Goal: Find specific page/section: Find specific page/section

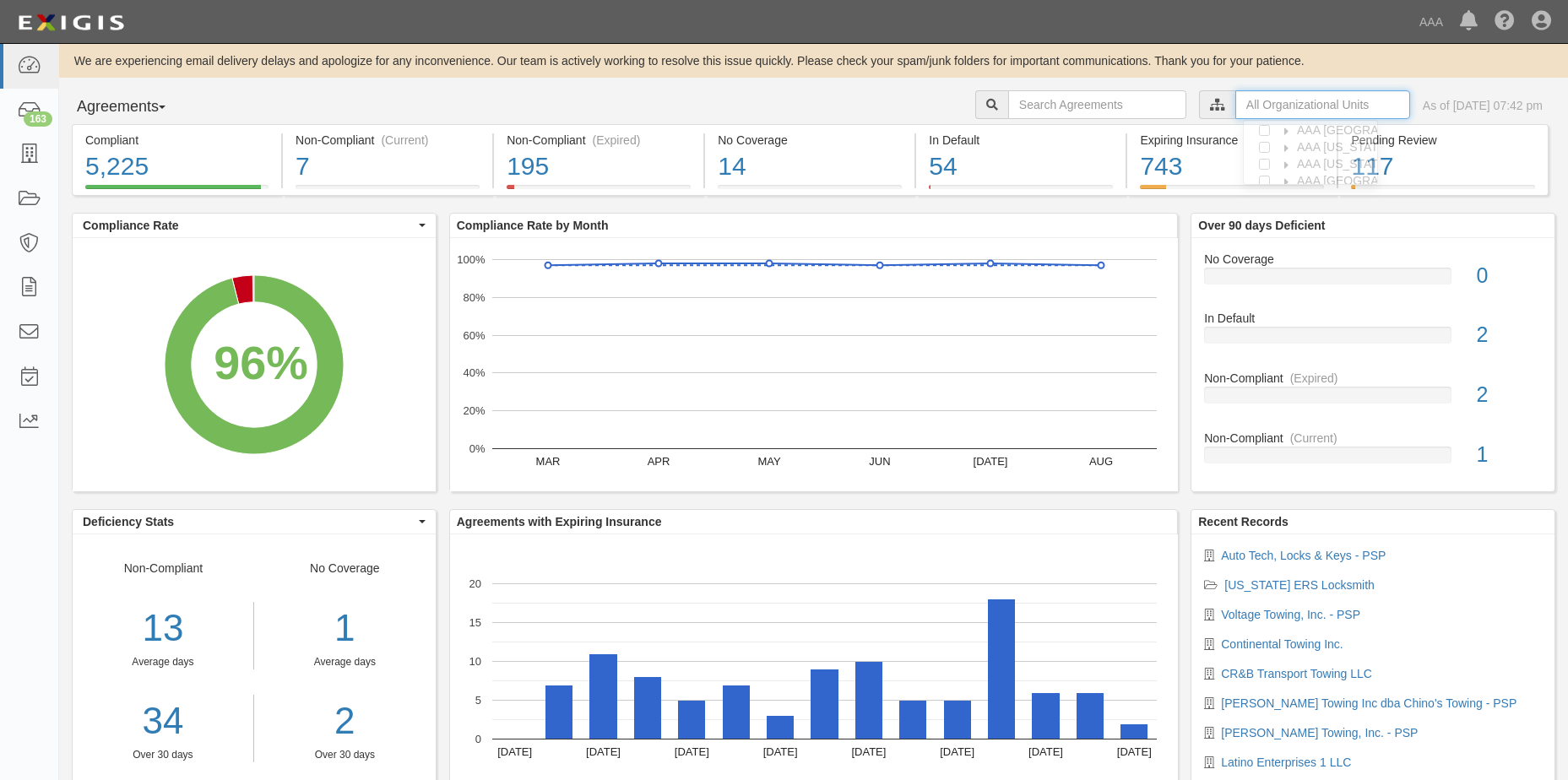
click at [1291, 107] on input "text" at bounding box center [1322, 105] width 175 height 29
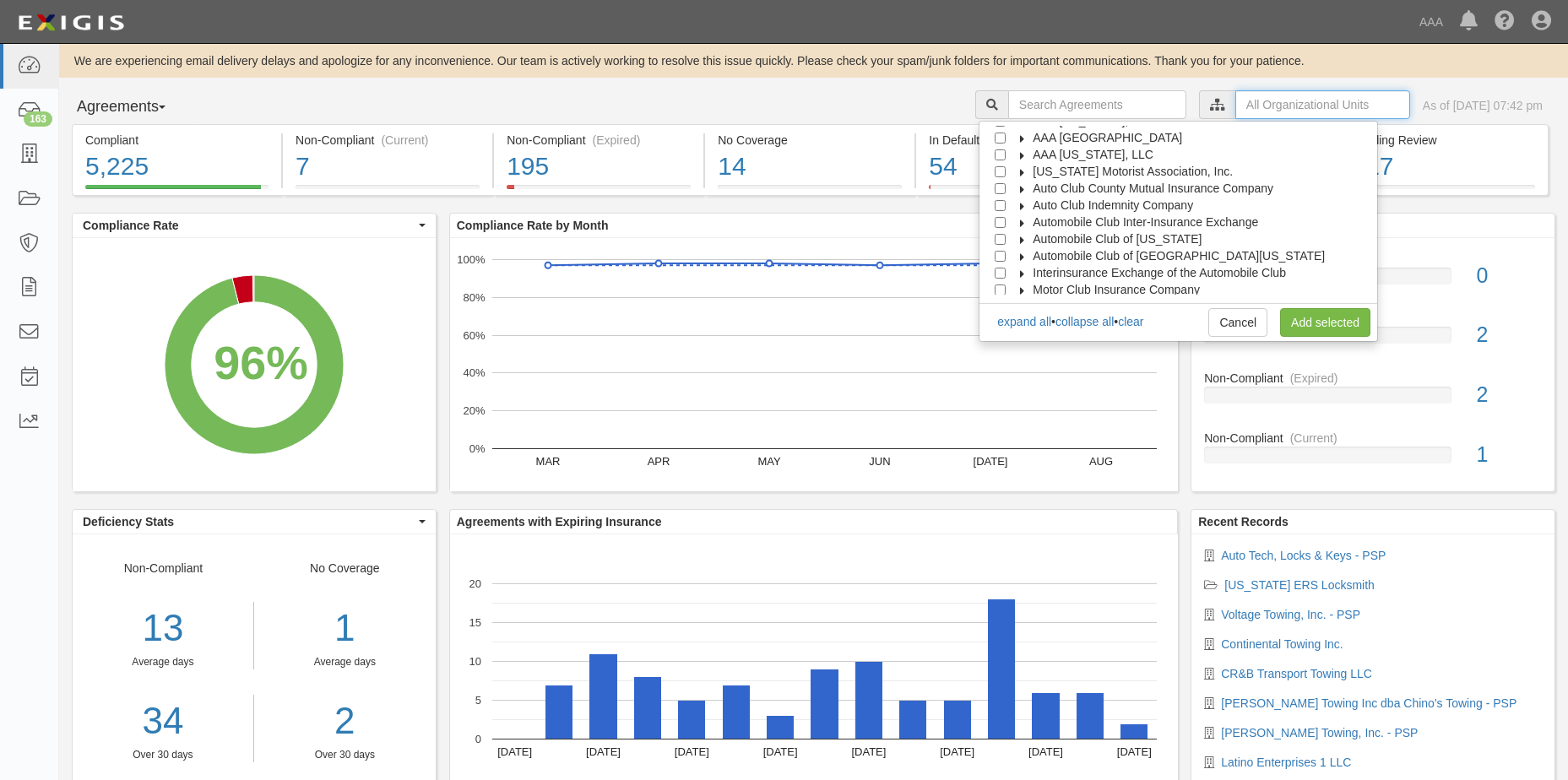
scroll to position [68, 0]
click at [1005, 234] on input "Automobile Club of [GEOGRAPHIC_DATA][US_STATE]" at bounding box center [1000, 236] width 11 height 11
checkbox input "true"
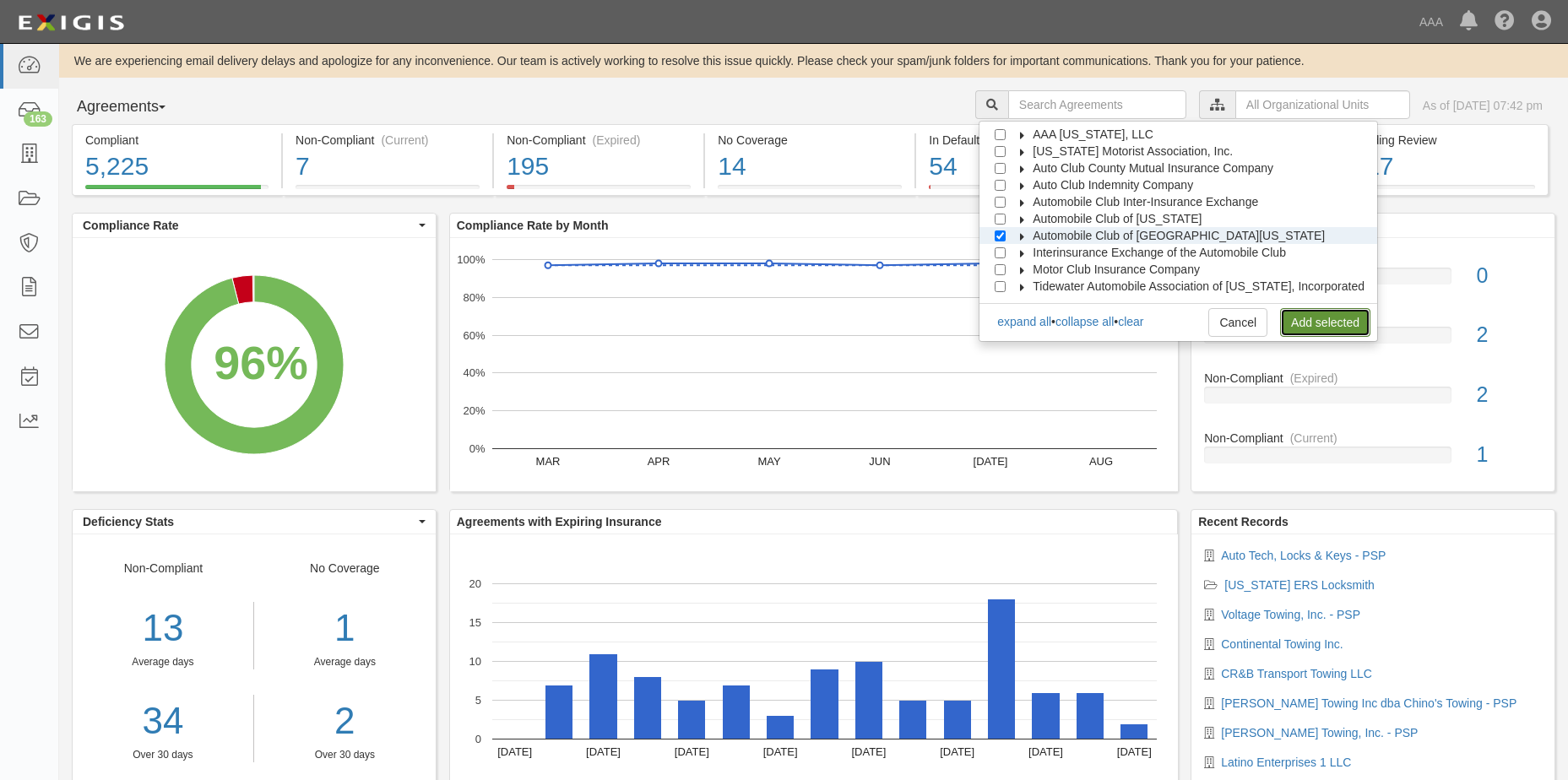
click at [1332, 326] on link "Add selected" at bounding box center [1325, 322] width 91 height 29
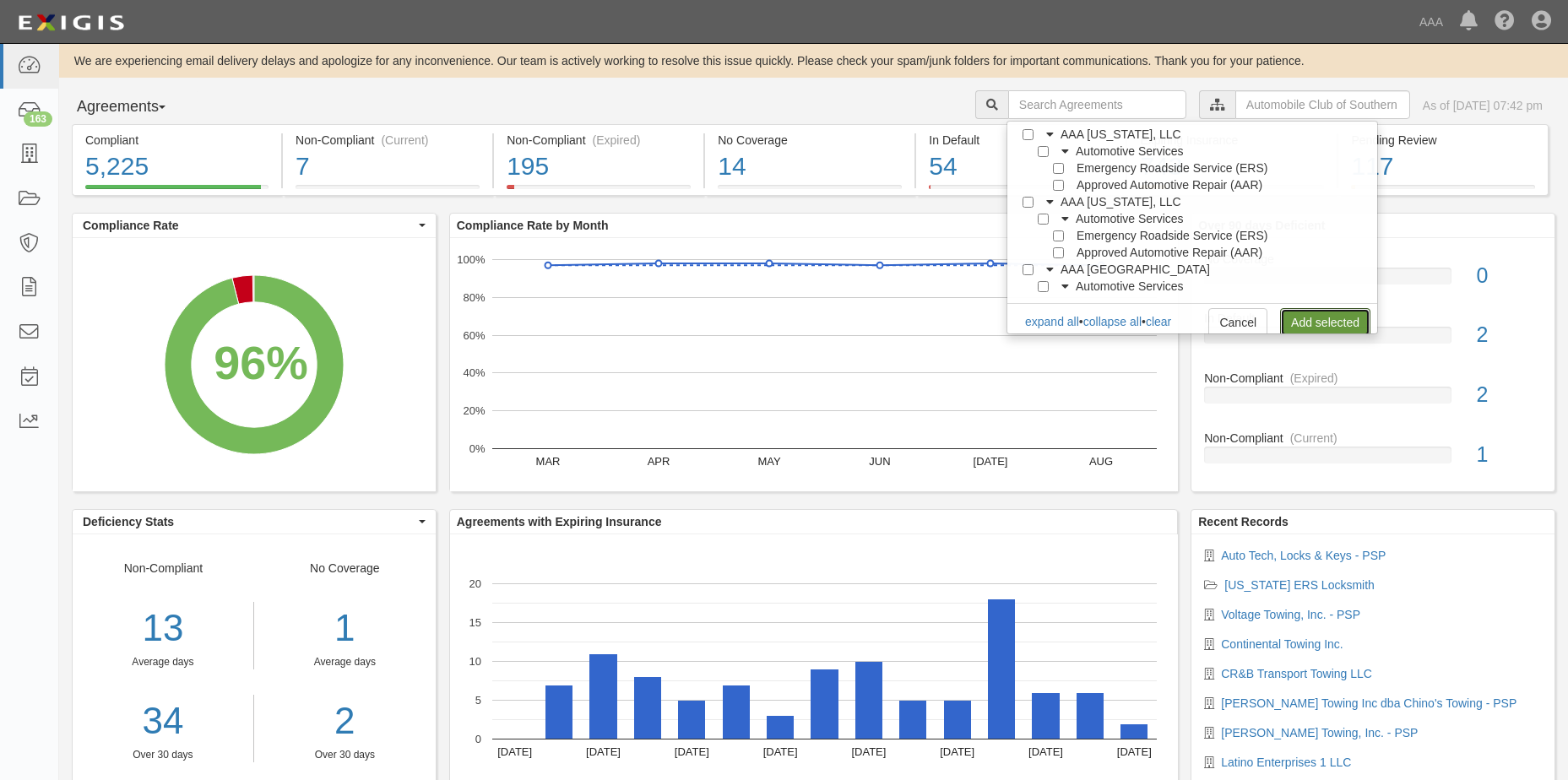
scroll to position [0, 0]
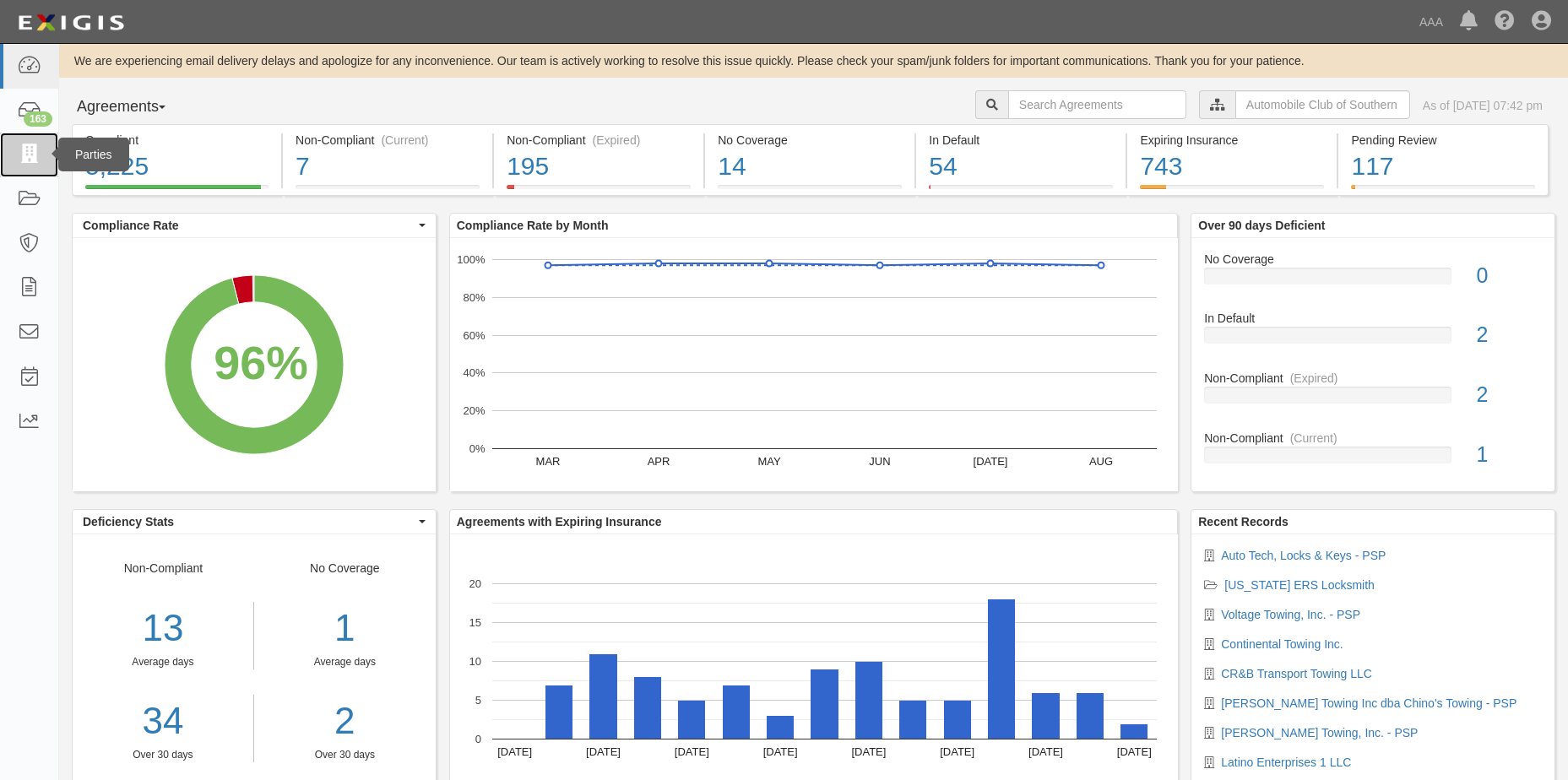
click at [33, 154] on icon at bounding box center [29, 155] width 24 height 19
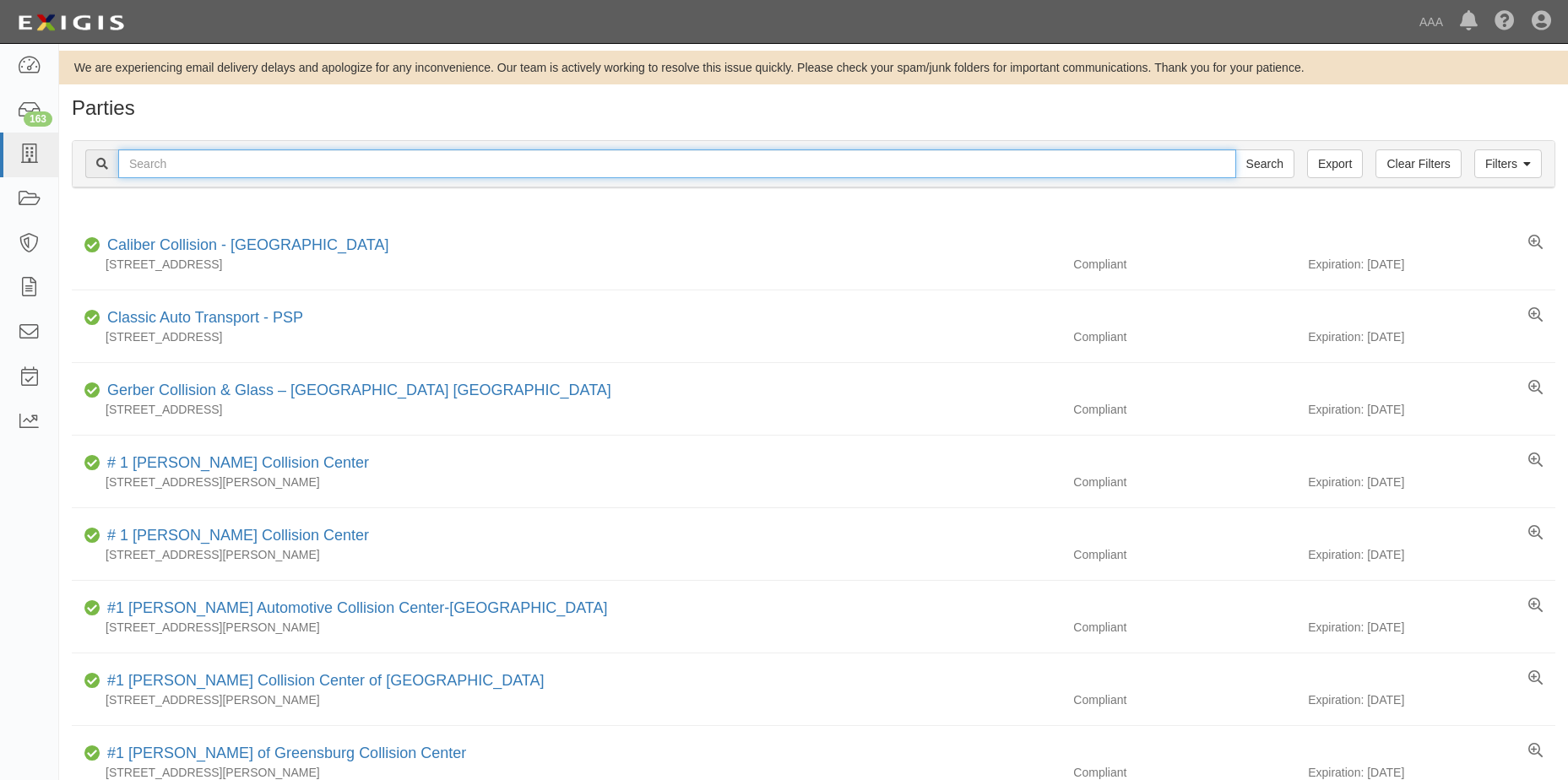
click at [154, 168] on input "text" at bounding box center [677, 163] width 1118 height 29
type input "[PERSON_NAME]'s High Sierra Transport & Tow"
click at [1259, 170] on input "Search" at bounding box center [1265, 163] width 59 height 29
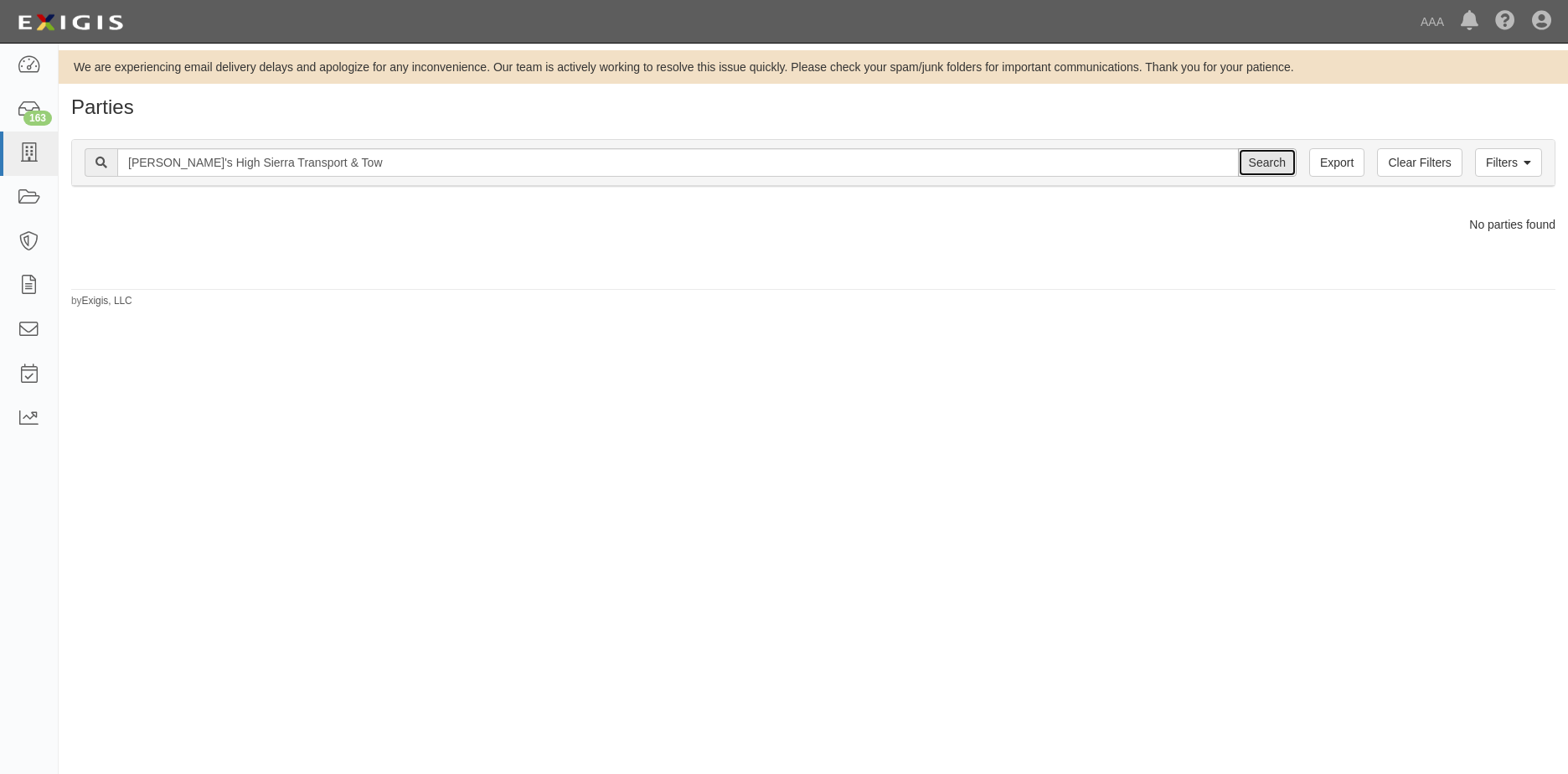
click at [1269, 163] on input "Search" at bounding box center [1267, 162] width 59 height 28
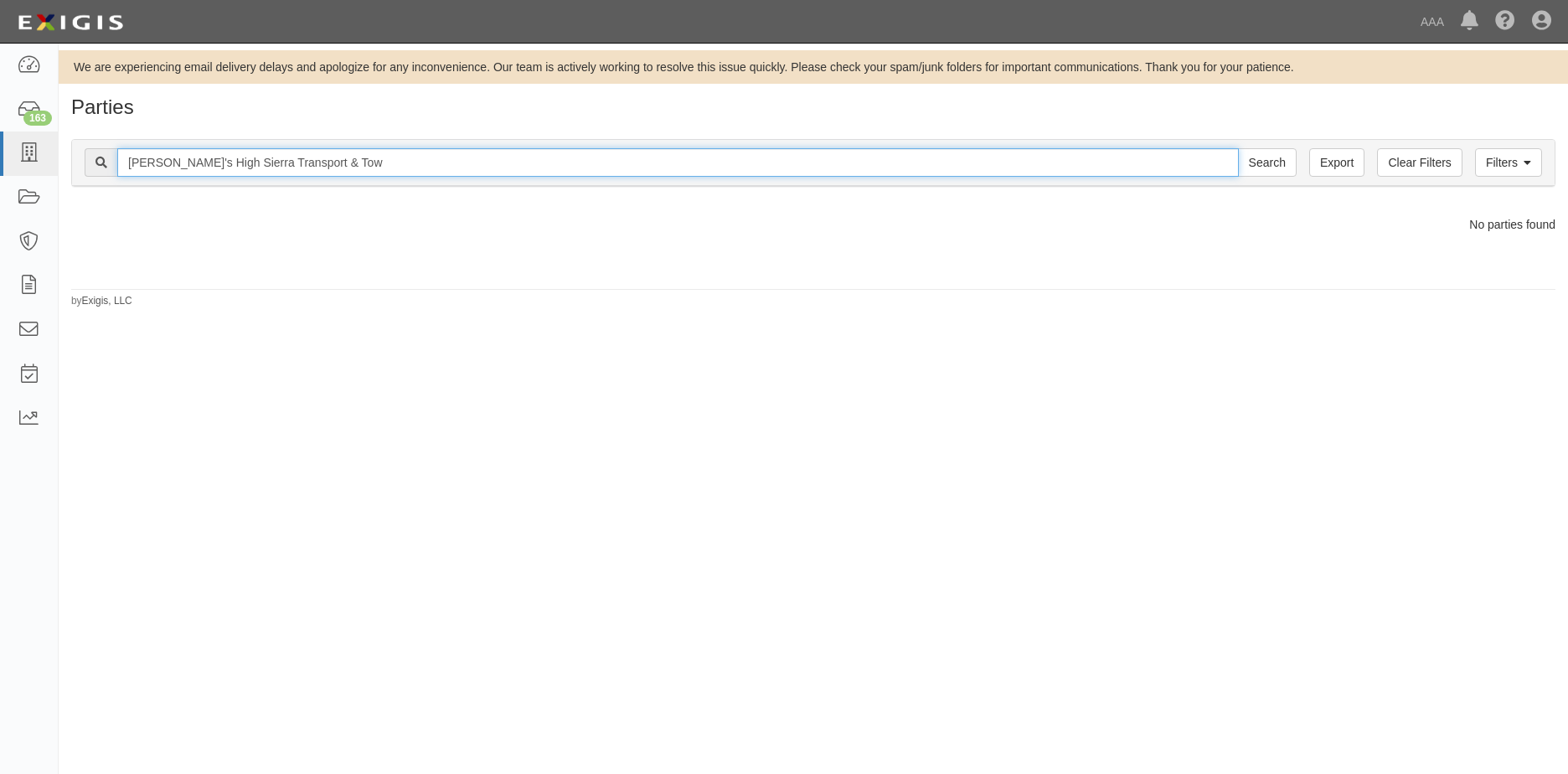
click at [325, 160] on input "[PERSON_NAME]'s High Sierra Transport & Tow" at bounding box center [678, 162] width 1121 height 28
type input "Billie's High Sierra Transport"
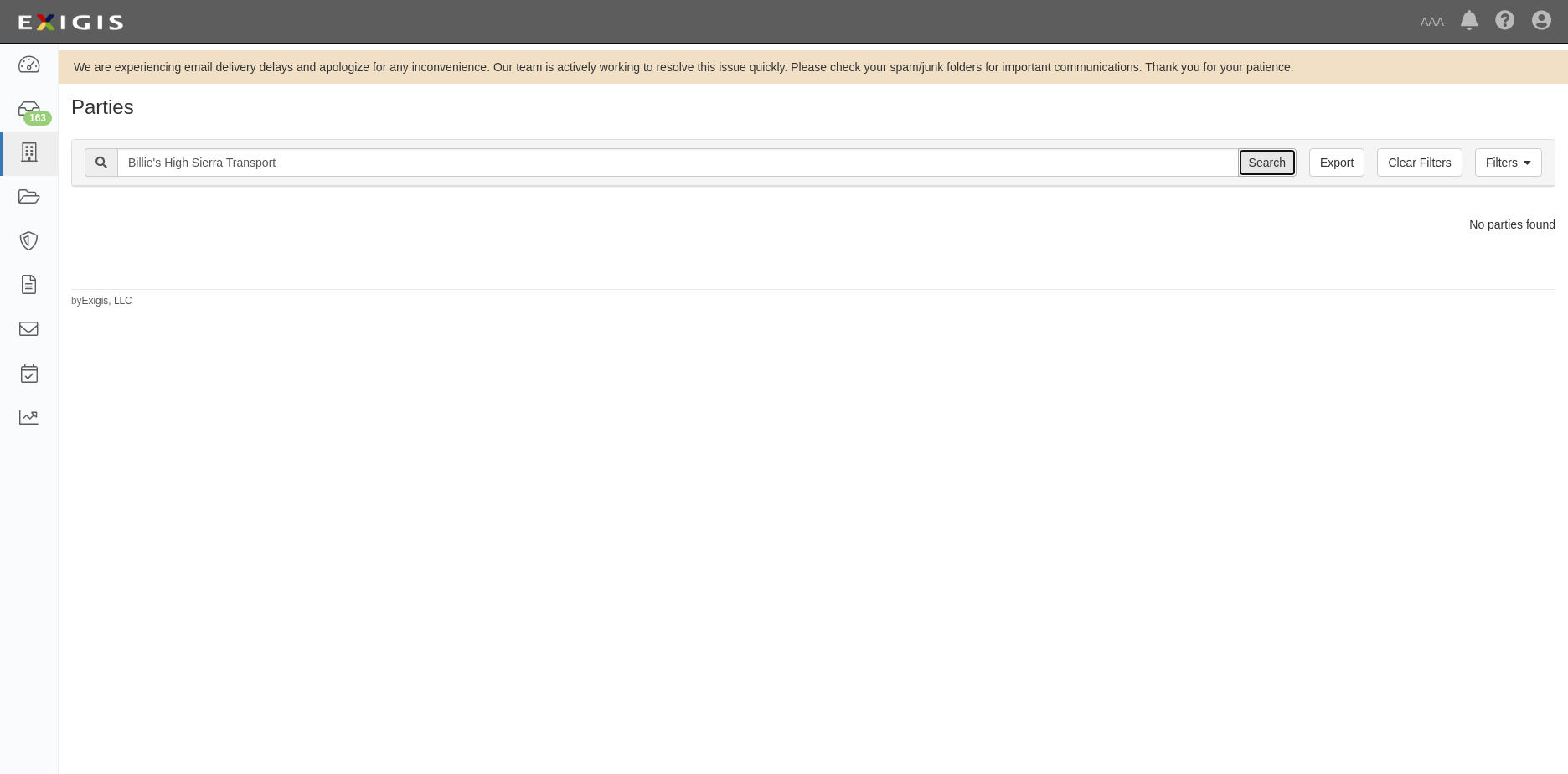
click at [1248, 156] on input "Search" at bounding box center [1267, 162] width 59 height 28
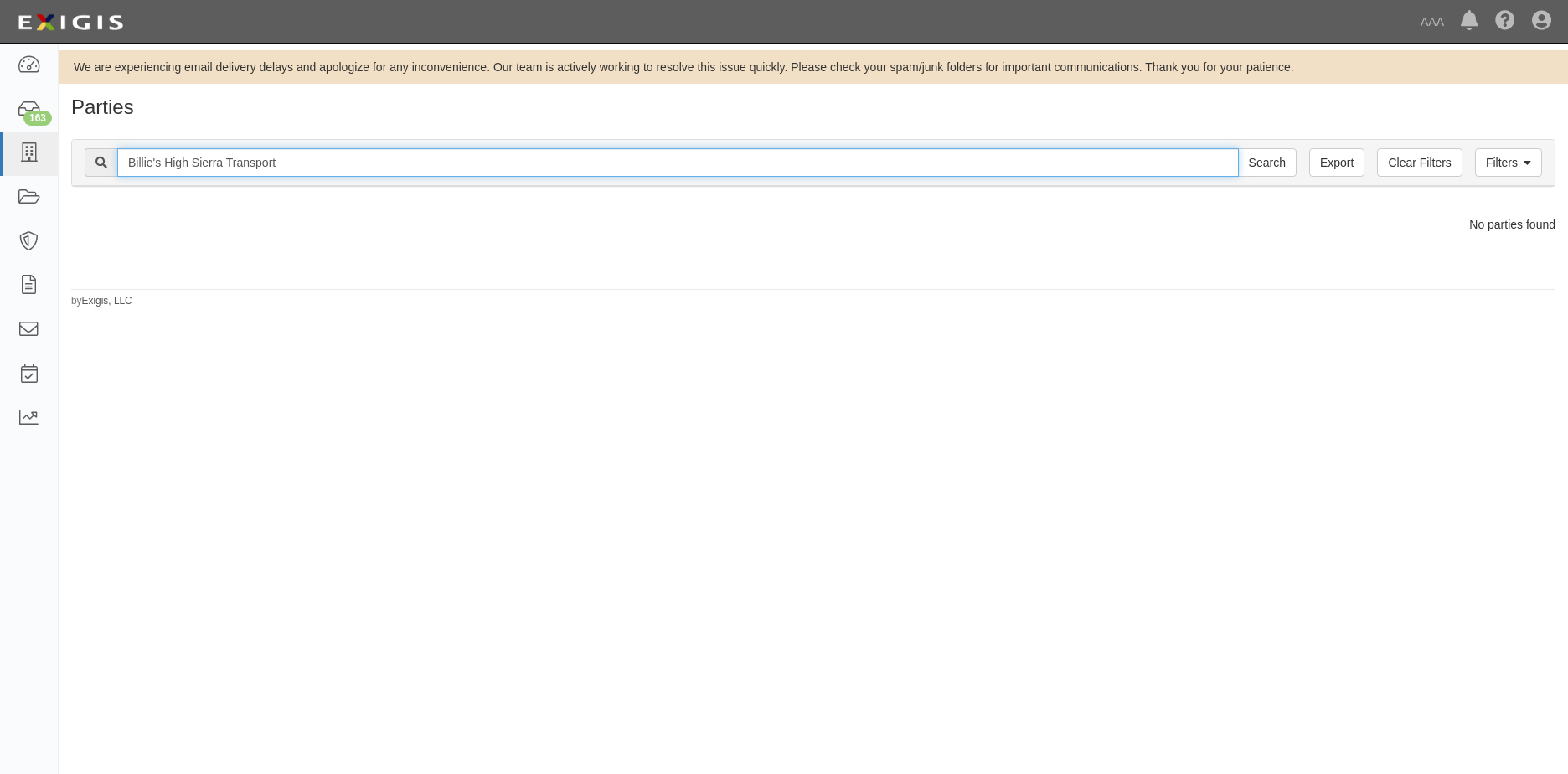
click at [301, 159] on input "Billie's High Sierra Transport" at bounding box center [678, 162] width 1121 height 28
type input "B"
type input "Billie's High Sierra Transport"
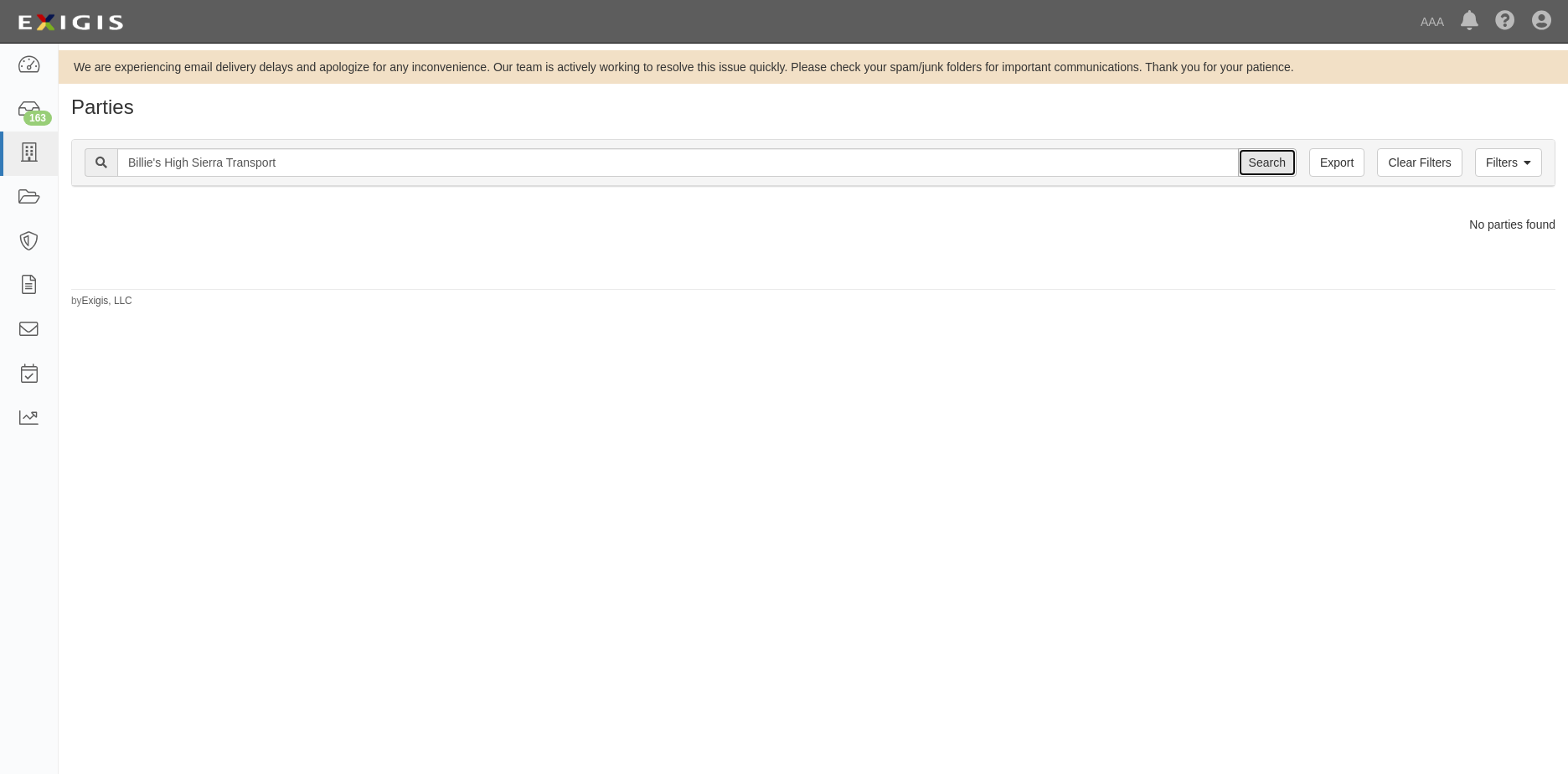
click at [1272, 157] on input "Search" at bounding box center [1267, 162] width 59 height 28
